Goal: Find specific page/section: Find specific page/section

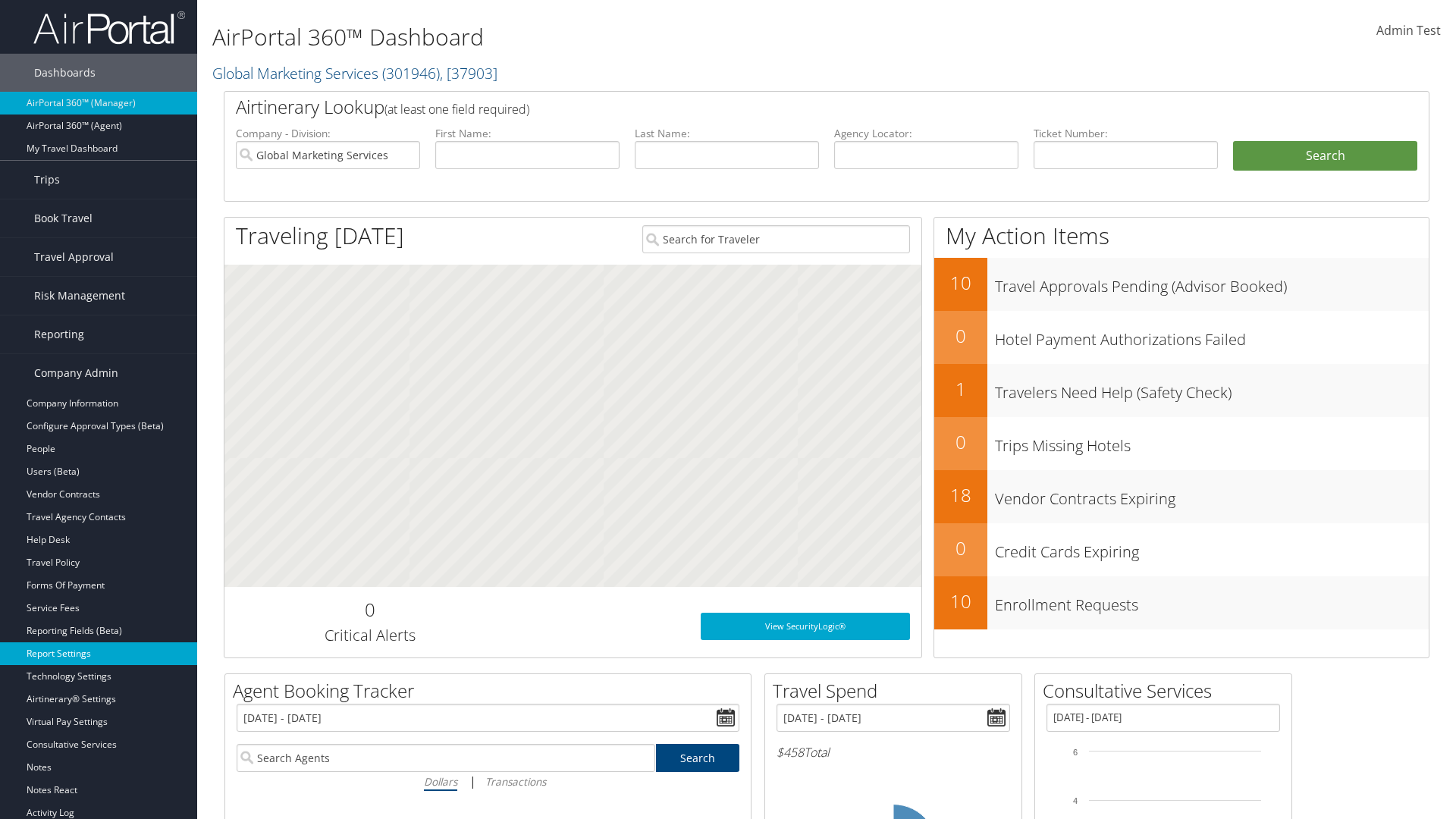
click at [99, 654] on link "Report Settings" at bounding box center [99, 654] width 197 height 23
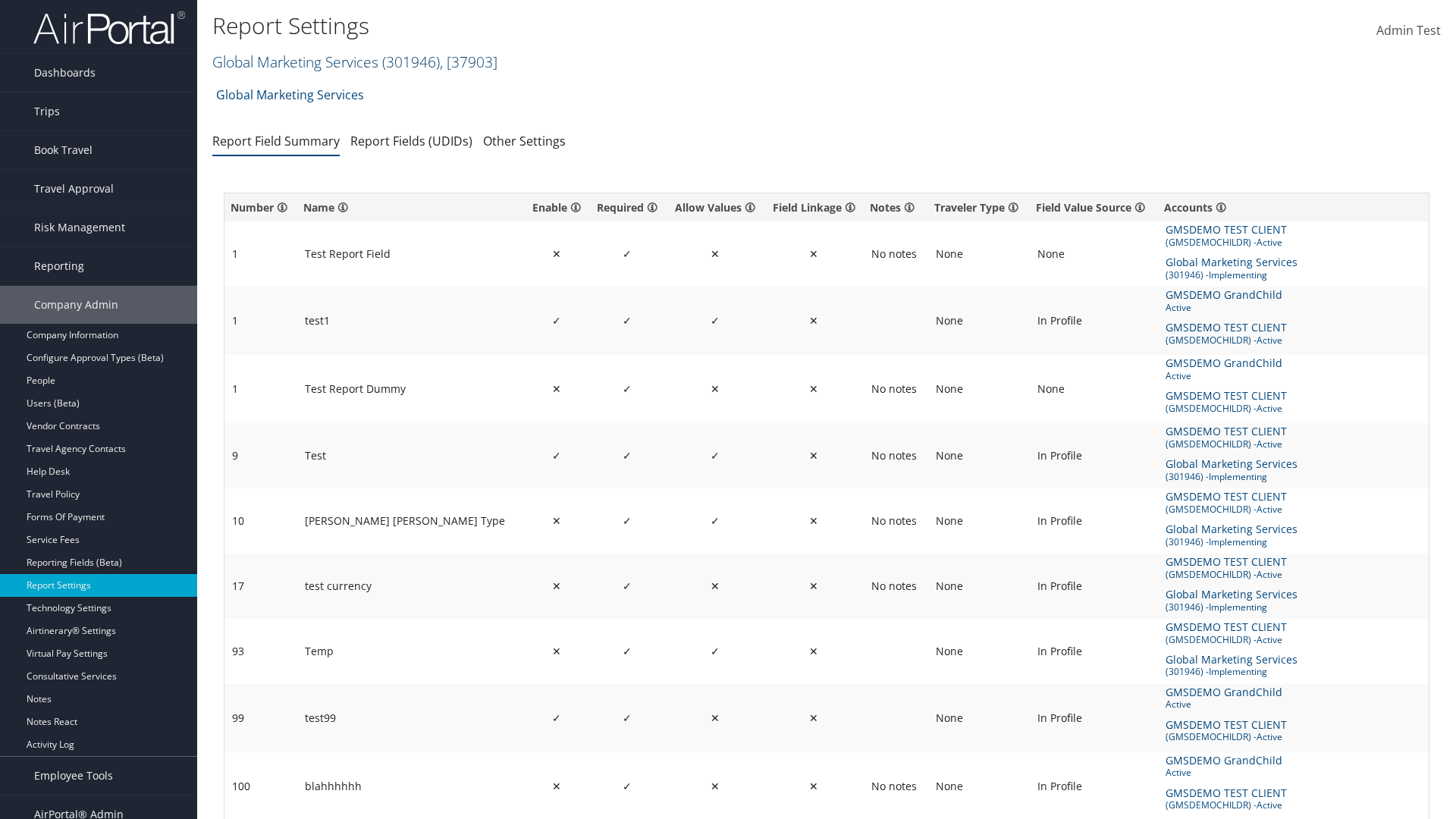
click at [293, 61] on link "Global Marketing Services ( 301946 ) , [ 37903 ]" at bounding box center [354, 61] width 285 height 21
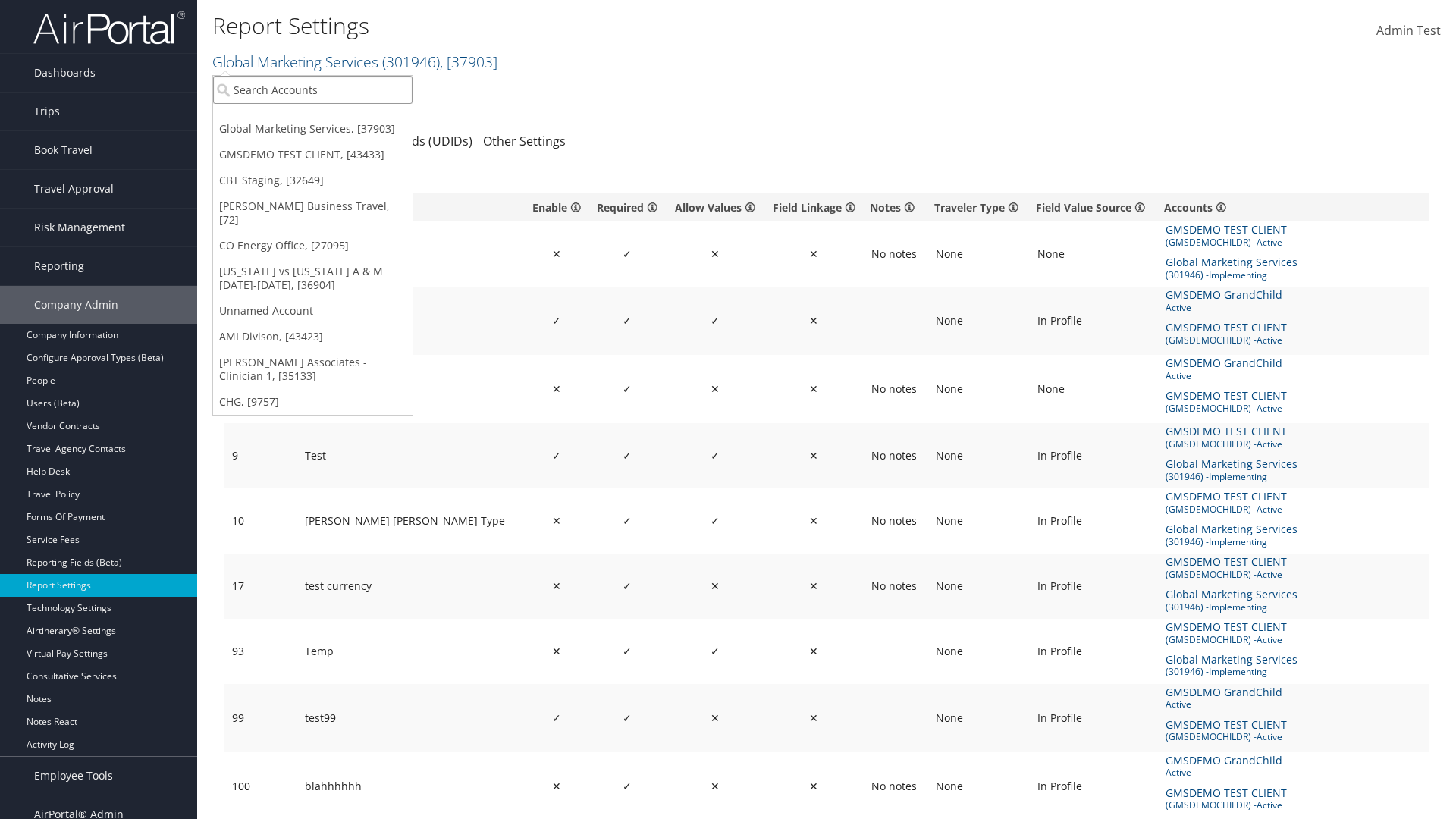
click at [312, 90] on input "search" at bounding box center [312, 90] width 200 height 28
type input "CBTSTG"
click at [312, 118] on div "CBT Staging (CBTSTG), [32649]" at bounding box center [313, 118] width 216 height 14
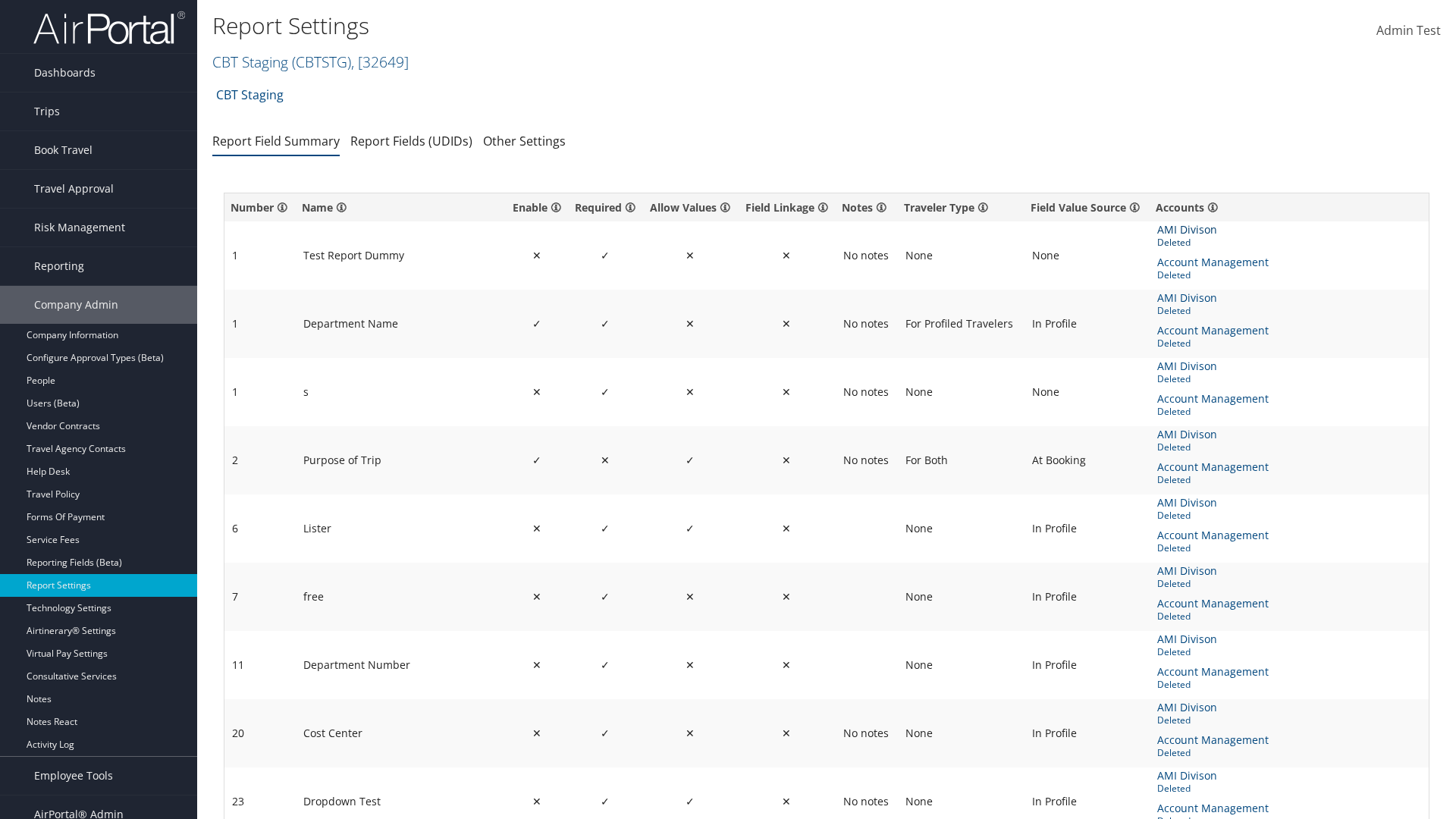
click at [1186, 230] on span "AMI Divison" at bounding box center [1188, 230] width 63 height 17
